Goal: Task Accomplishment & Management: Use online tool/utility

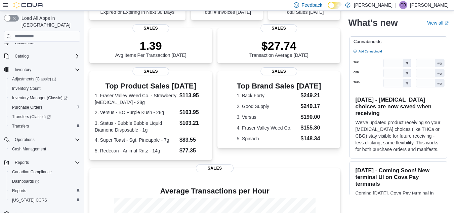
scroll to position [77, 0]
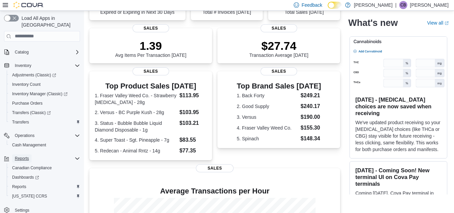
click at [27, 155] on span "Reports" at bounding box center [22, 157] width 14 height 5
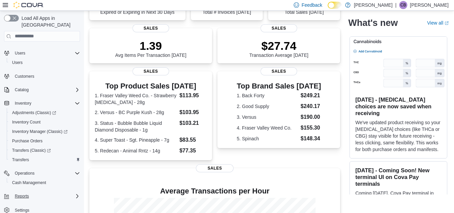
scroll to position [39, 0]
click at [74, 191] on button "Reports" at bounding box center [41, 195] width 81 height 9
click at [76, 193] on icon "Complex example" at bounding box center [77, 195] width 5 height 5
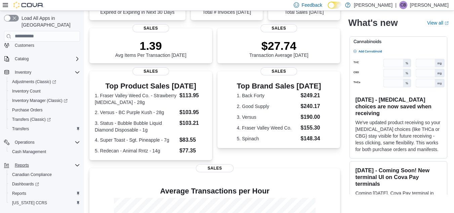
scroll to position [77, 0]
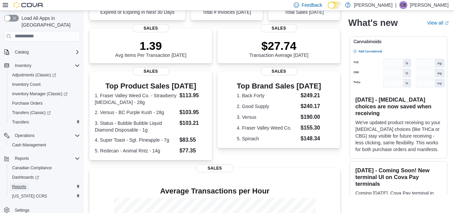
click at [19, 184] on span "Reports" at bounding box center [19, 186] width 14 height 5
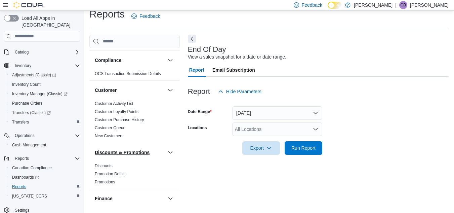
scroll to position [36, 0]
click at [242, 129] on div "All Locations" at bounding box center [277, 128] width 90 height 13
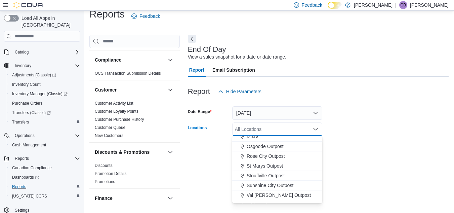
scroll to position [176, 0]
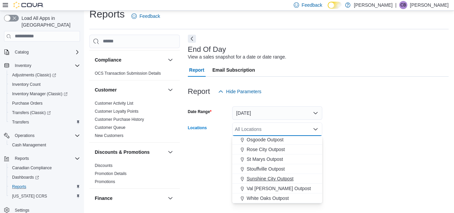
click at [272, 176] on span "Sunshine City Outpost" at bounding box center [269, 178] width 47 height 7
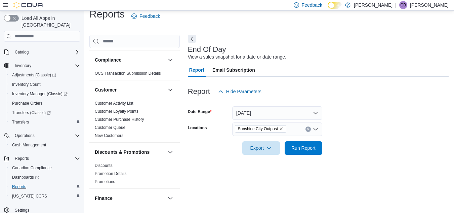
click at [384, 169] on div "End Of Day View a sales snapshot for a date or date range. Report Email Subscri…" at bounding box center [318, 121] width 261 height 173
click at [311, 148] on span "Run Report" at bounding box center [303, 147] width 24 height 7
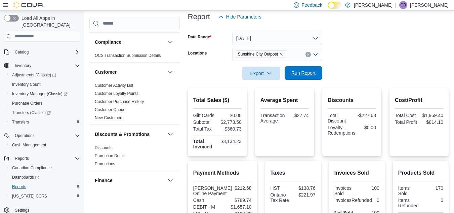
scroll to position [84, 0]
click at [265, 69] on span "Export" at bounding box center [261, 72] width 30 height 13
click at [267, 96] on button "Export to Pdf" at bounding box center [262, 99] width 38 height 13
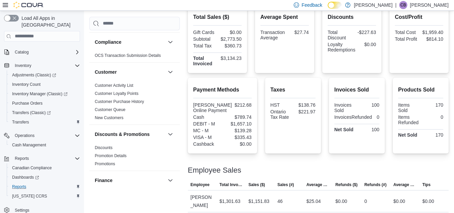
scroll to position [151, 0]
